Goal: Task Accomplishment & Management: Manage account settings

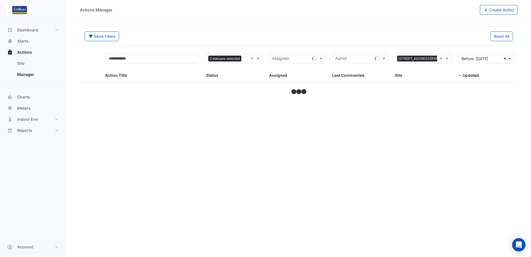
select select "***"
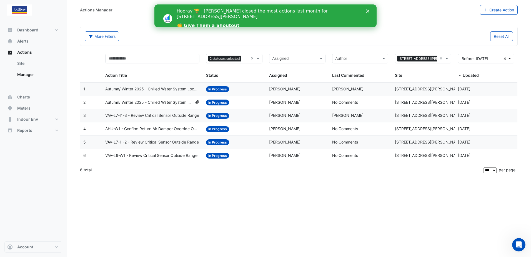
click at [368, 9] on div "Hooray 🏆 [PERSON_NAME] closed the most actions last month for [STREET_ADDRESS][…" at bounding box center [266, 19] width 222 height 24
click at [368, 11] on polygon "Close" at bounding box center [367, 10] width 3 height 3
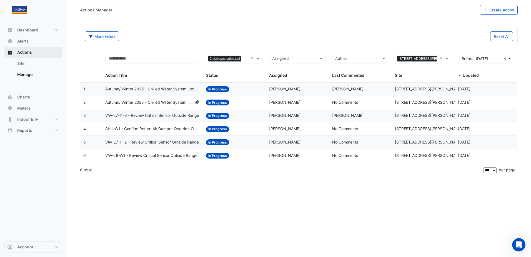
click at [37, 54] on button "Actions" at bounding box center [33, 52] width 58 height 11
click at [23, 53] on span "Actions" at bounding box center [24, 52] width 15 height 6
click at [25, 39] on span "Alerts" at bounding box center [22, 41] width 11 height 6
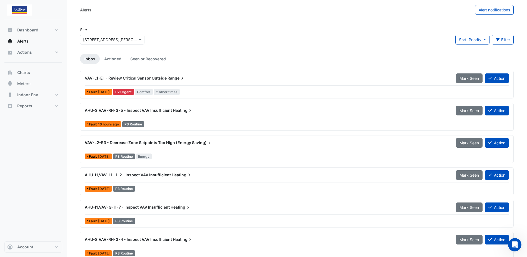
click at [463, 76] on span "Mark Seen" at bounding box center [469, 78] width 19 height 5
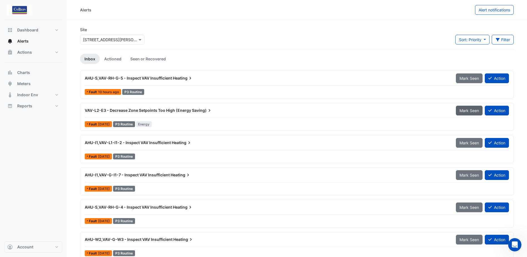
click at [466, 110] on span "Mark Seen" at bounding box center [469, 110] width 19 height 5
drag, startPoint x: 464, startPoint y: 145, endPoint x: 466, endPoint y: 153, distance: 9.0
click at [465, 145] on button "Mark Seen" at bounding box center [469, 143] width 27 height 10
click at [468, 176] on span "Mark Seen" at bounding box center [469, 175] width 19 height 5
click at [470, 211] on button "Mark Seen" at bounding box center [469, 207] width 27 height 10
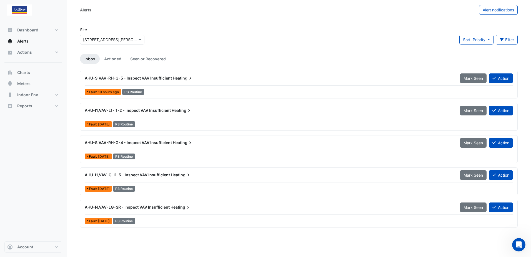
drag, startPoint x: 466, startPoint y: 177, endPoint x: 468, endPoint y: 156, distance: 20.9
click at [466, 175] on span "Mark Seen" at bounding box center [473, 175] width 19 height 5
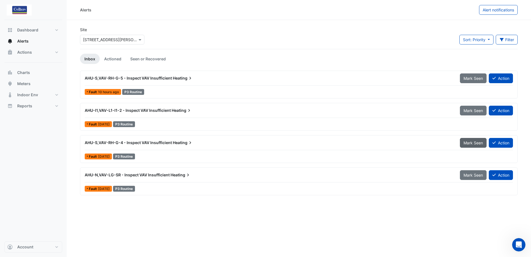
drag, startPoint x: 469, startPoint y: 142, endPoint x: 469, endPoint y: 127, distance: 15.3
click at [469, 140] on button "Mark Seen" at bounding box center [473, 143] width 27 height 10
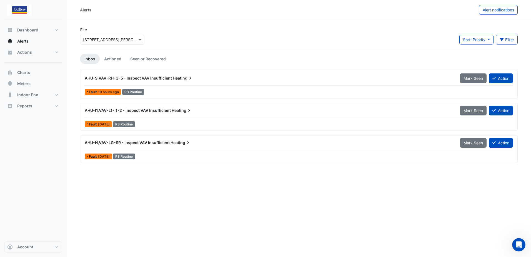
drag, startPoint x: 469, startPoint y: 111, endPoint x: 469, endPoint y: 105, distance: 6.9
click at [469, 110] on span "Mark Seen" at bounding box center [473, 110] width 19 height 5
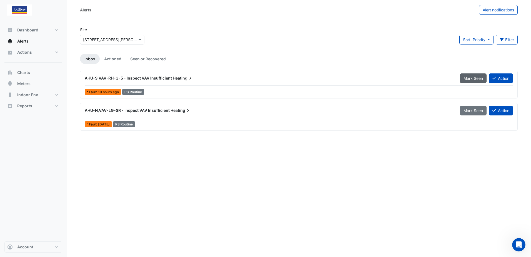
click at [469, 80] on span "Mark Seen" at bounding box center [473, 78] width 19 height 5
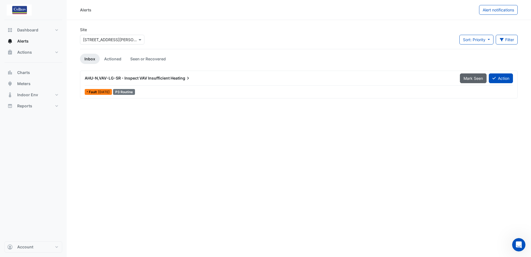
click at [468, 81] on button "Mark Seen" at bounding box center [473, 78] width 27 height 10
